Goal: Information Seeking & Learning: Learn about a topic

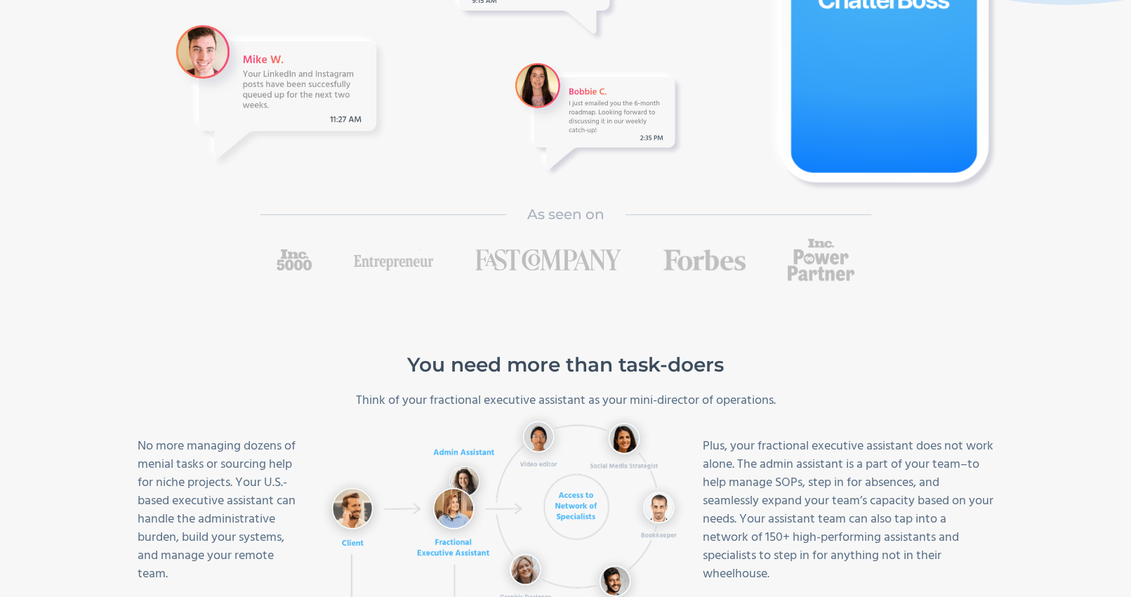
scroll to position [842, 0]
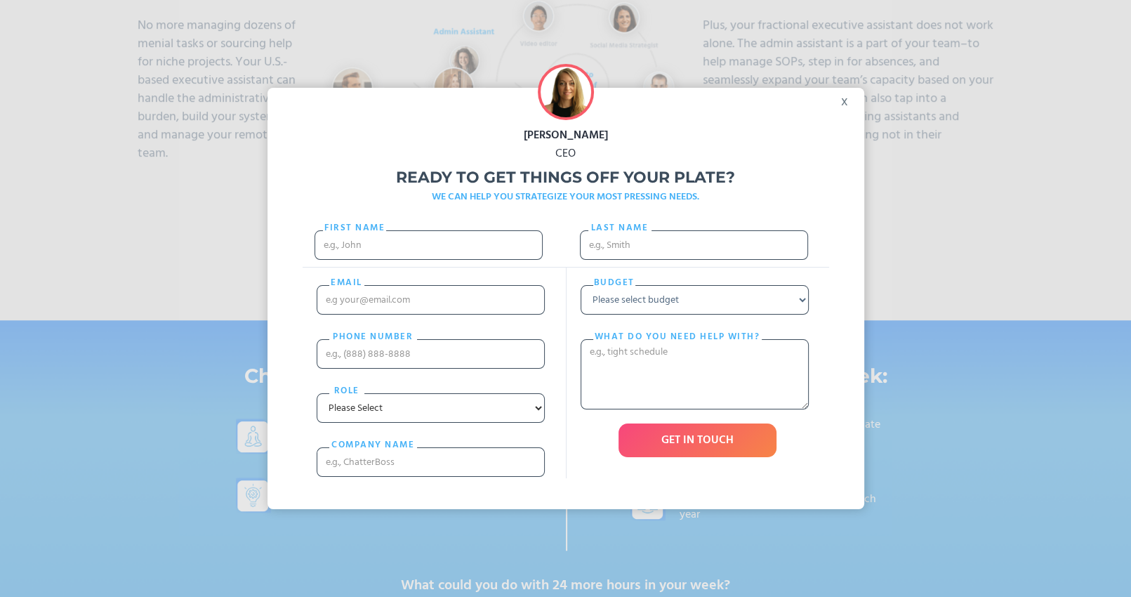
click at [852, 102] on div "x" at bounding box center [849, 98] width 32 height 21
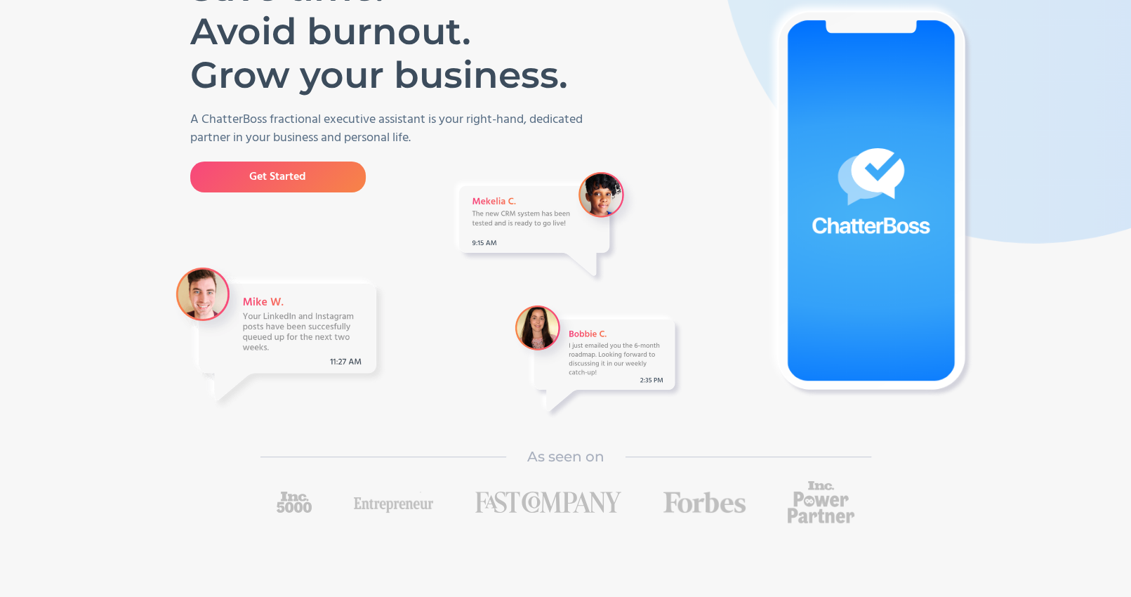
scroll to position [0, 0]
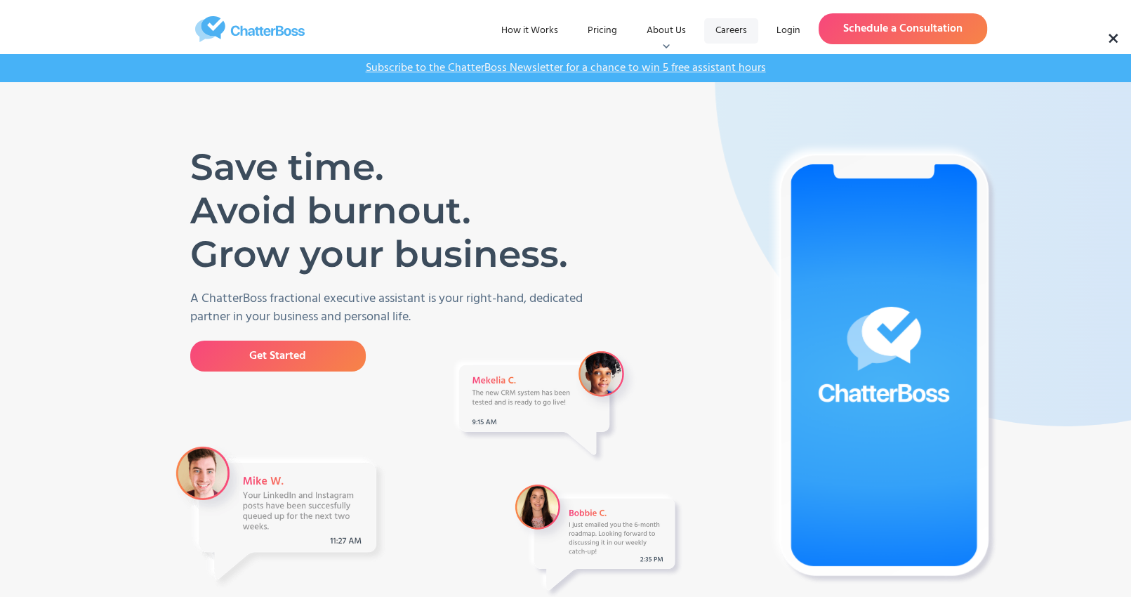
click at [739, 32] on link "Careers" at bounding box center [731, 30] width 54 height 25
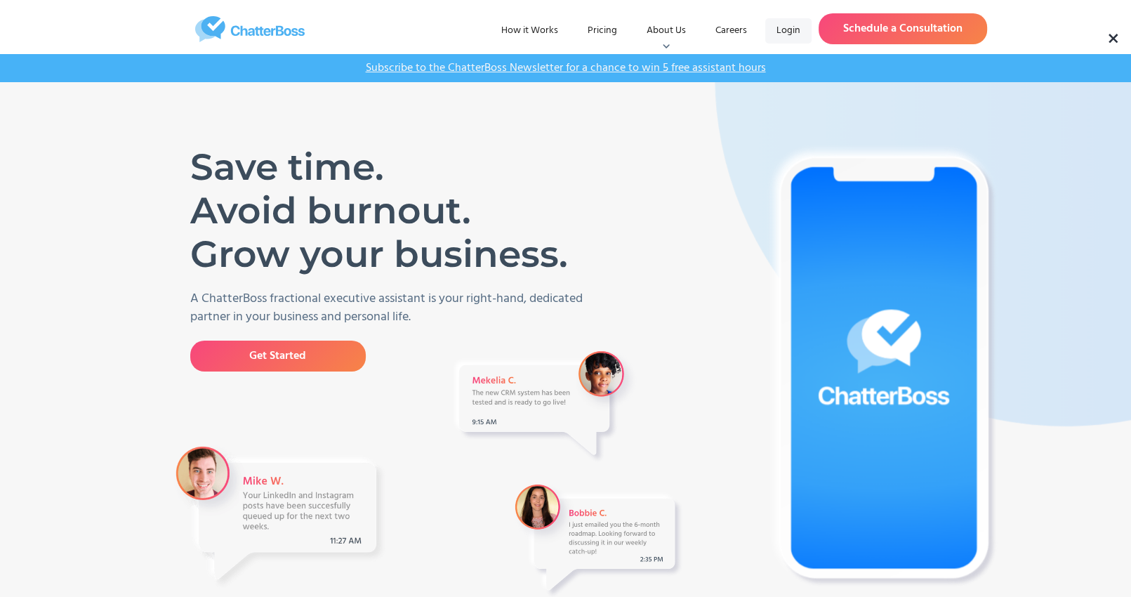
click at [793, 31] on link "Login" at bounding box center [788, 30] width 46 height 25
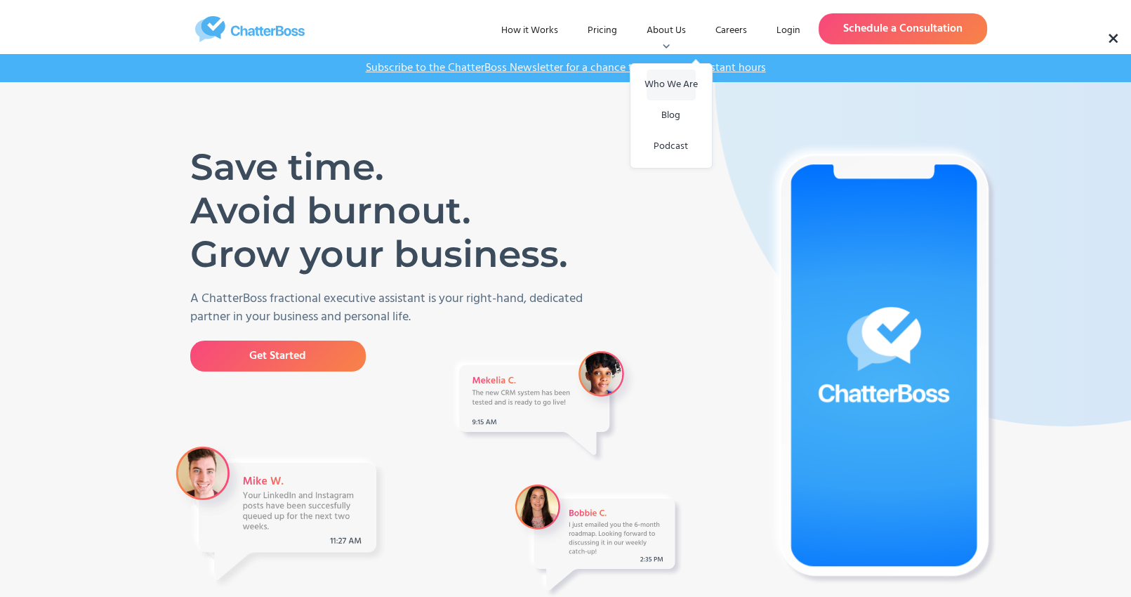
click at [684, 77] on link "Who We Are" at bounding box center [671, 84] width 49 height 31
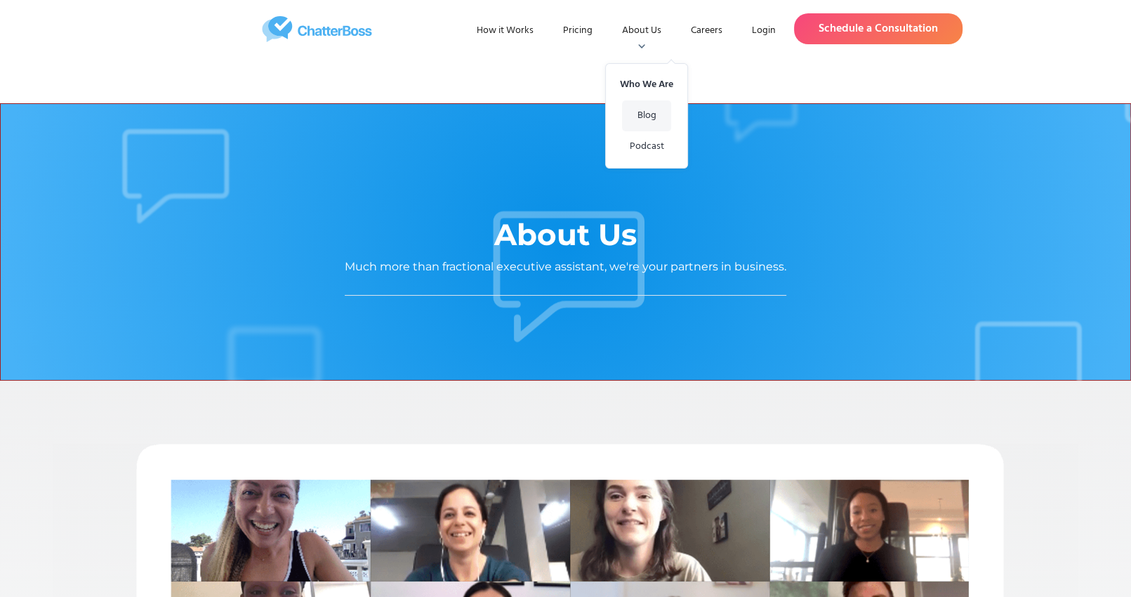
click at [642, 110] on link "Blog" at bounding box center [646, 115] width 49 height 31
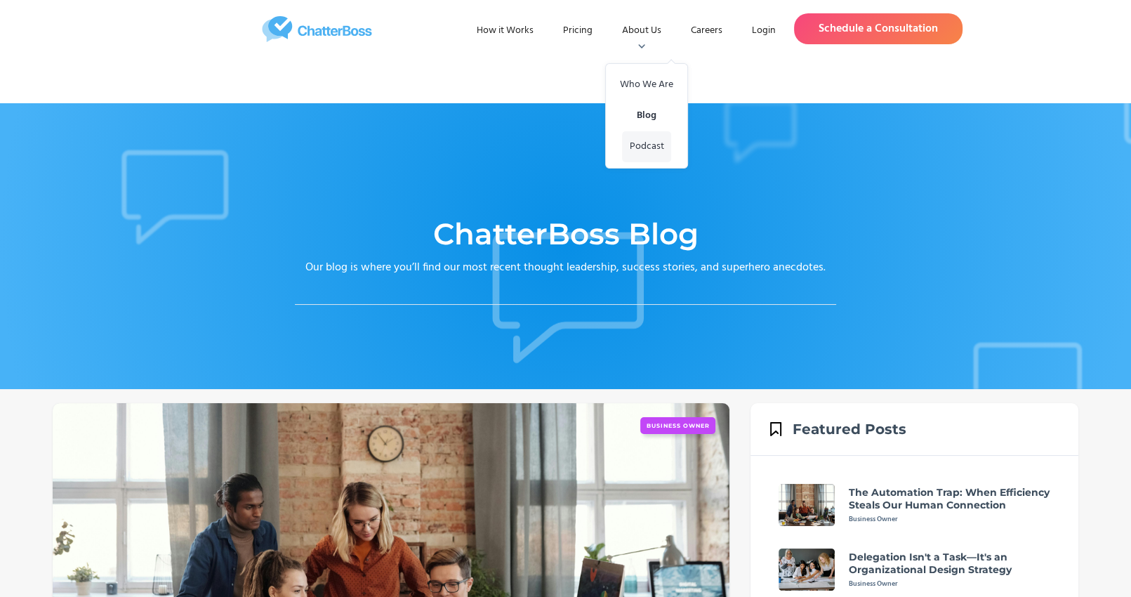
click at [650, 144] on link "Podcast" at bounding box center [646, 146] width 49 height 31
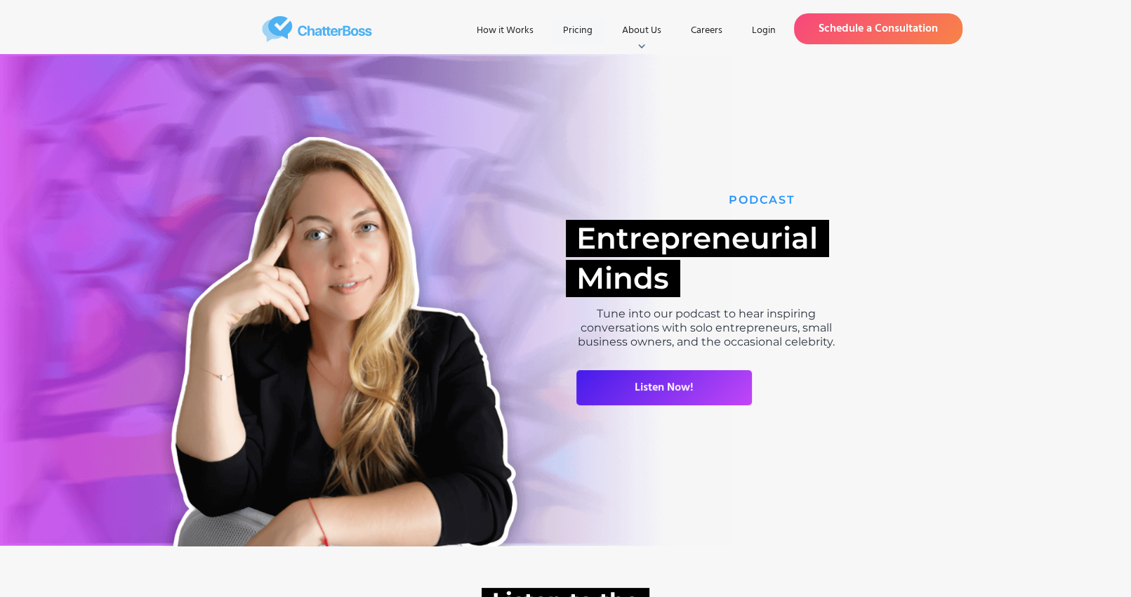
click at [581, 33] on link "Pricing" at bounding box center [578, 30] width 52 height 25
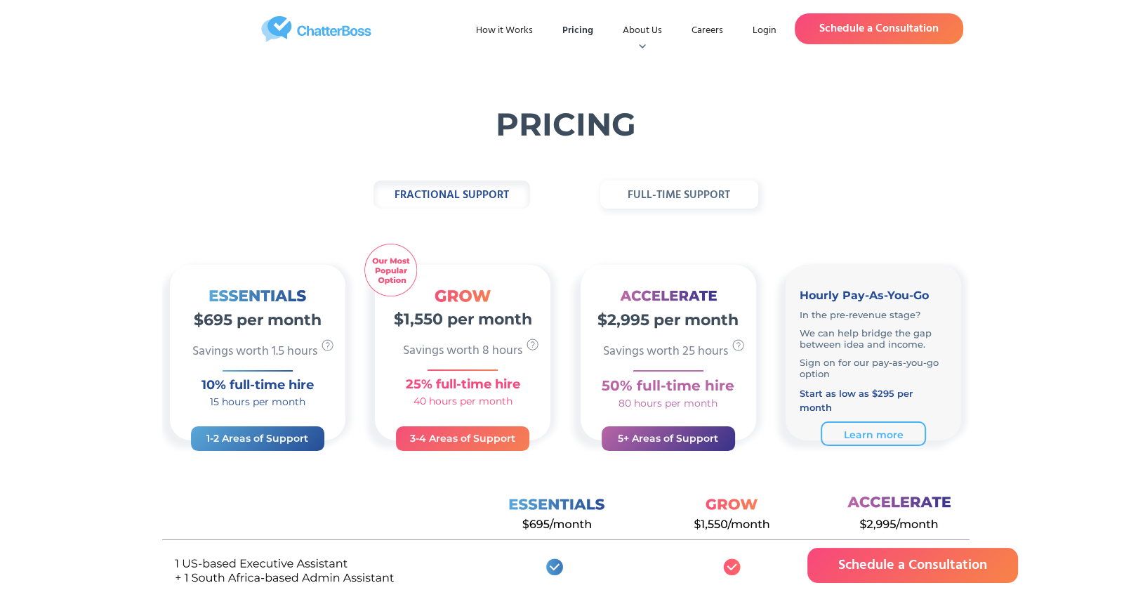
click at [644, 199] on strong "full-time support" at bounding box center [679, 195] width 102 height 18
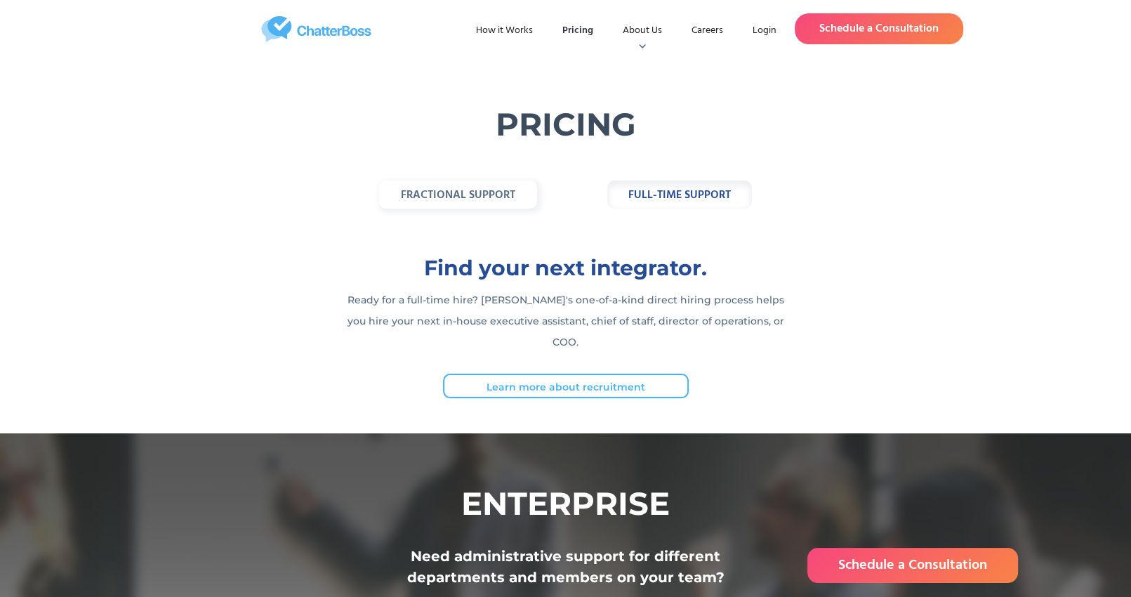
click at [601, 373] on link "Learn more about recruitment" at bounding box center [566, 385] width 246 height 25
click at [437, 198] on strong "fractional support" at bounding box center [458, 195] width 114 height 18
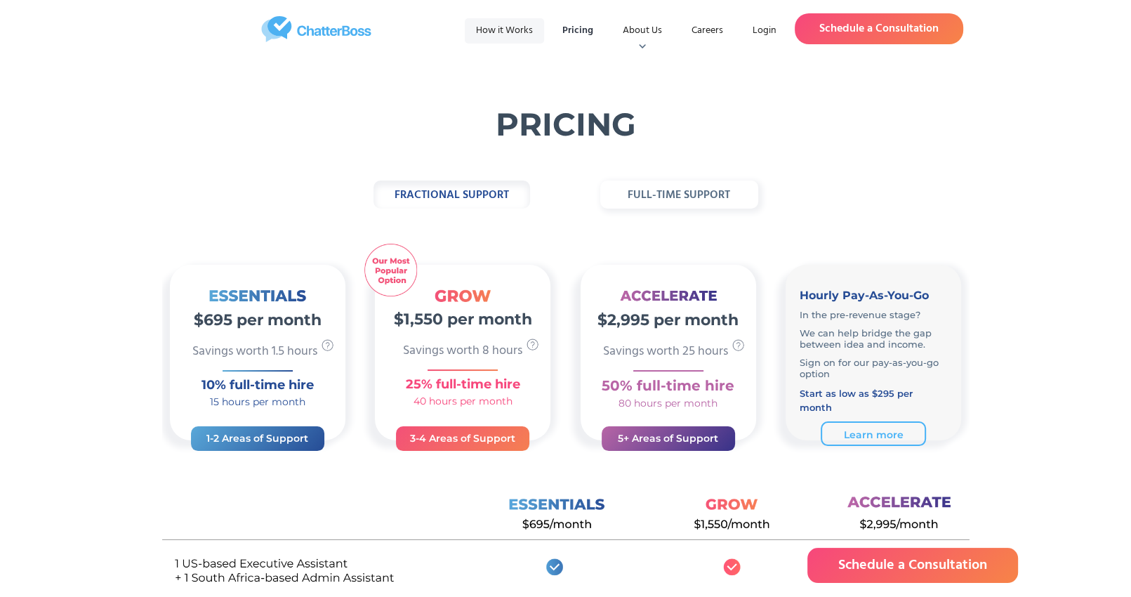
click at [497, 36] on link "How it Works" at bounding box center [504, 30] width 79 height 25
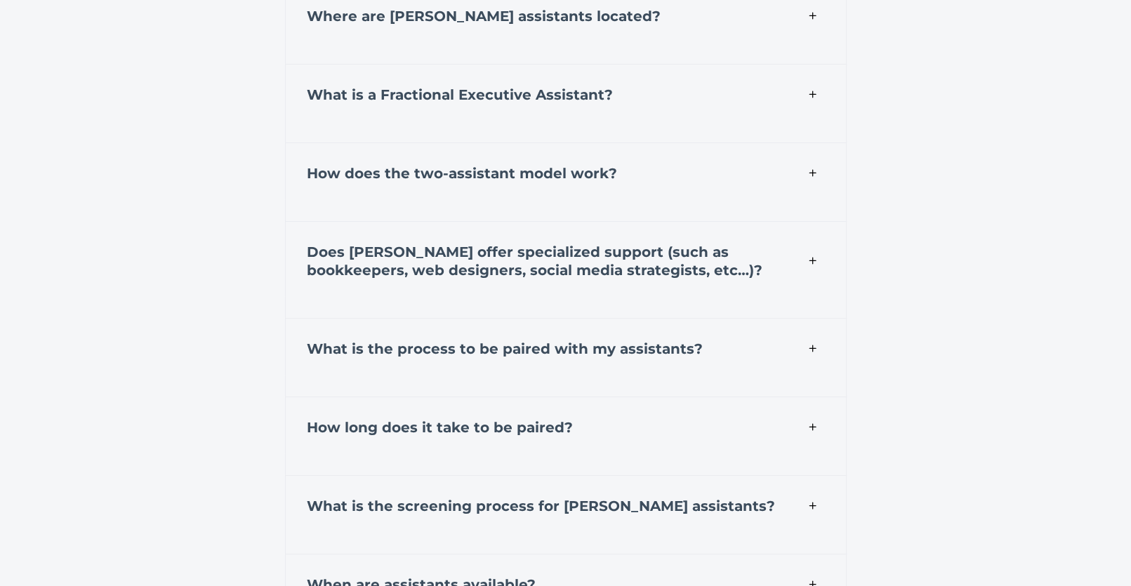
scroll to position [4984, 0]
click at [354, 98] on h4 "What is a Fractional Executive Assistant?" at bounding box center [460, 95] width 306 height 18
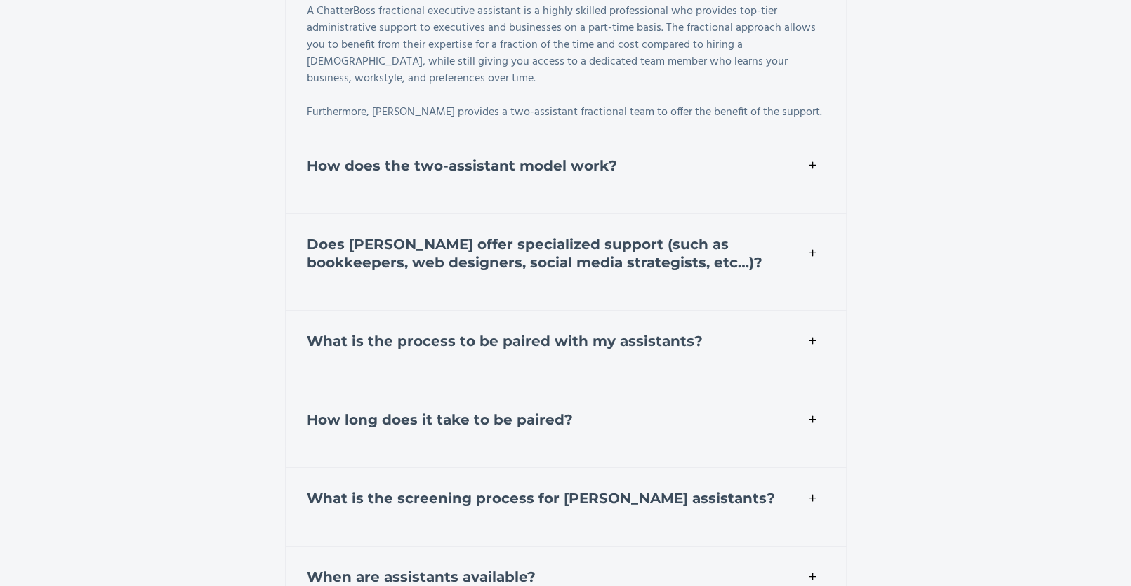
scroll to position [5124, 0]
click at [344, 157] on strong "How does the two-assistant model work?" at bounding box center [462, 165] width 310 height 17
